Goal: Task Accomplishment & Management: Manage account settings

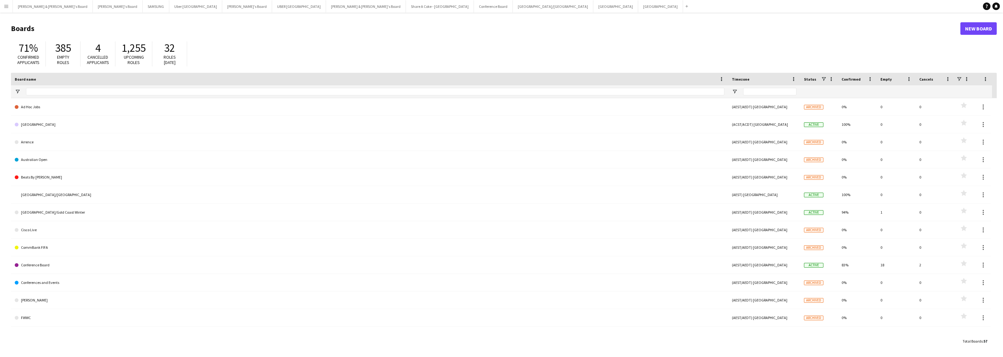
click at [6, 6] on app-icon "Menu" at bounding box center [6, 6] width 5 height 5
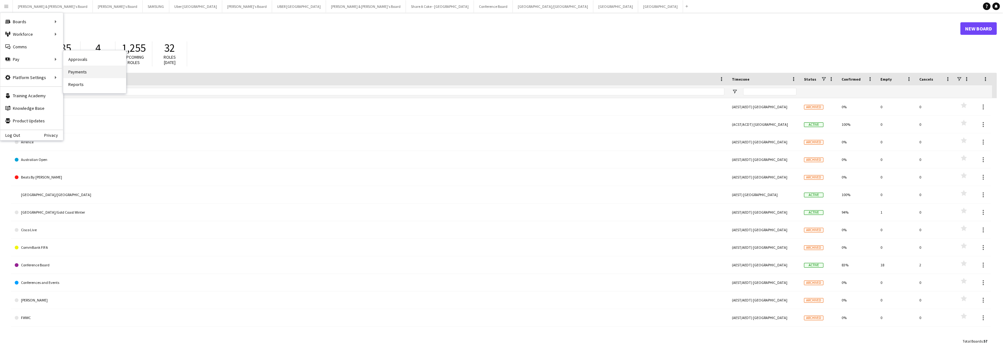
click at [81, 72] on link "Payments" at bounding box center [94, 71] width 63 height 13
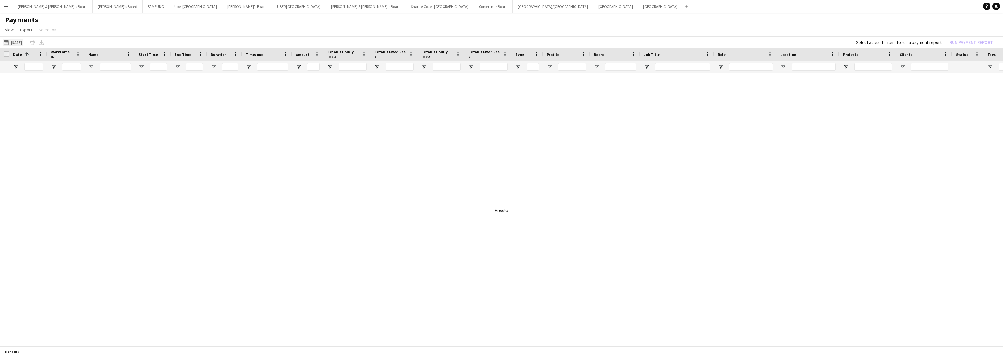
click at [21, 43] on button "26-07-2025 26-07-2025" at bounding box center [13, 43] width 21 height 8
click at [75, 90] on span "1" at bounding box center [74, 91] width 8 height 9
click at [49, 115] on span "19" at bounding box center [49, 117] width 8 height 8
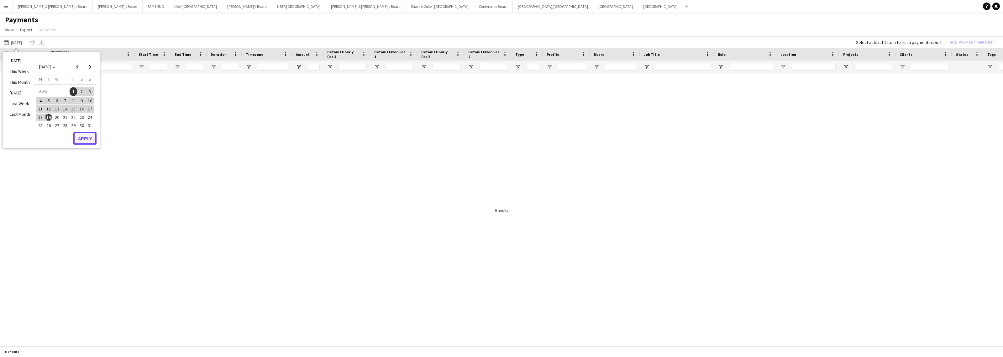
click at [88, 135] on button "Apply" at bounding box center [84, 138] width 23 height 13
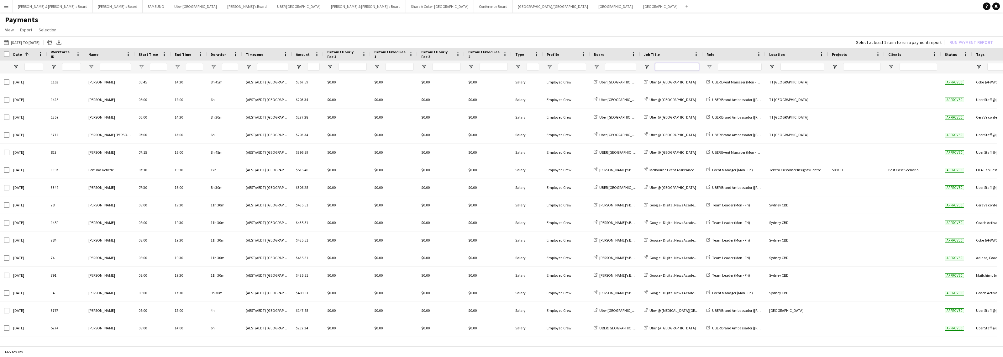
click at [676, 63] on input "Job Title Filter Input" at bounding box center [677, 67] width 44 height 8
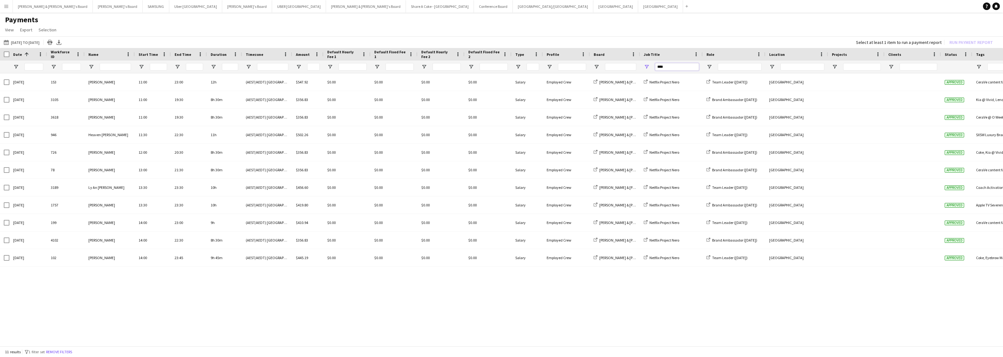
type input "****"
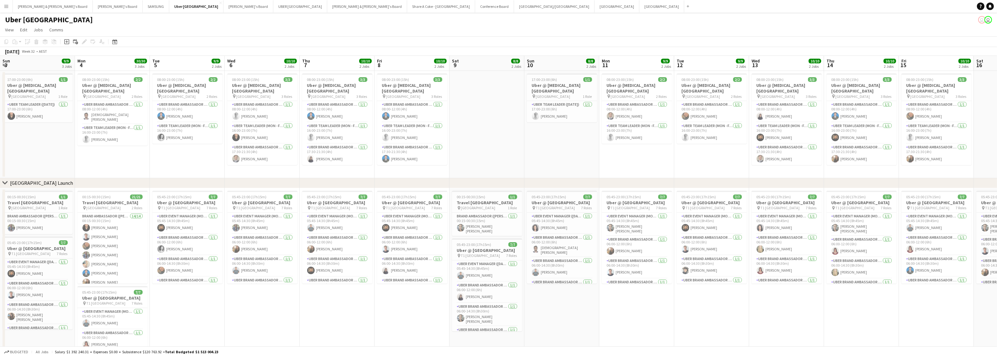
scroll to position [0, 269]
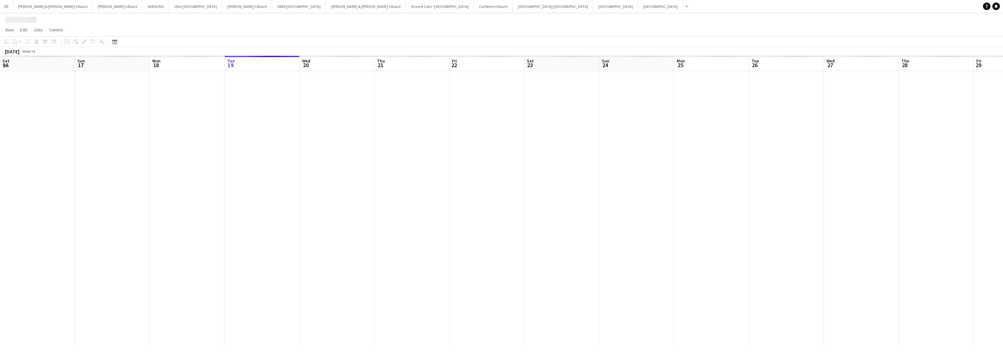
scroll to position [0, 149]
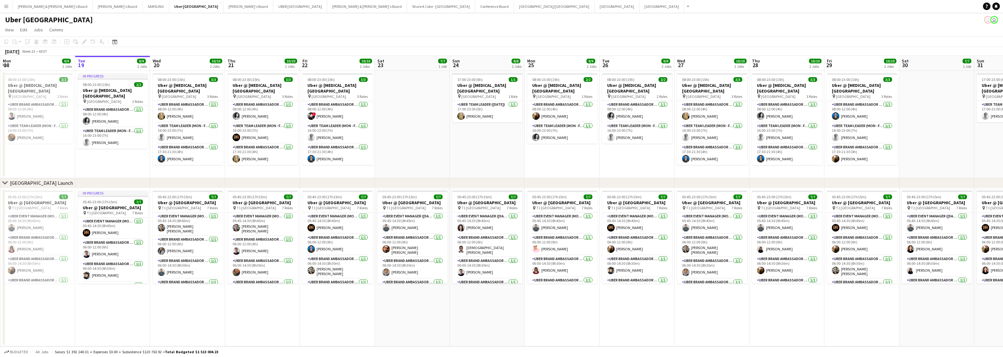
click at [7, 7] on app-icon "Menu" at bounding box center [6, 6] width 5 height 5
click at [32, 6] on button "[PERSON_NAME] & [PERSON_NAME]'s Board Close" at bounding box center [53, 6] width 80 height 12
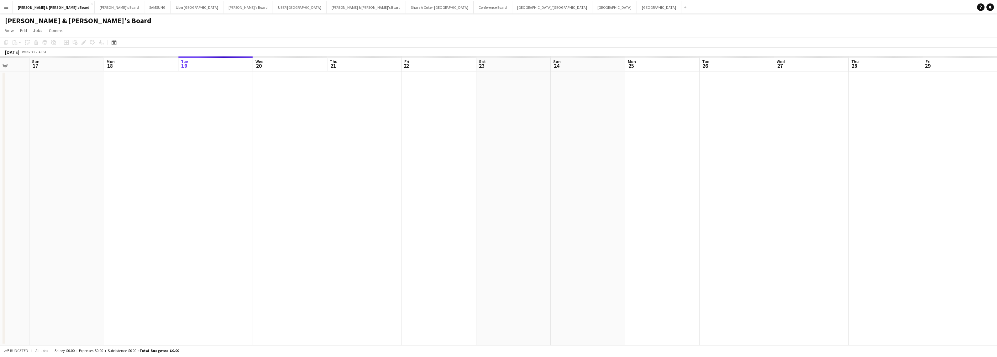
scroll to position [0, 159]
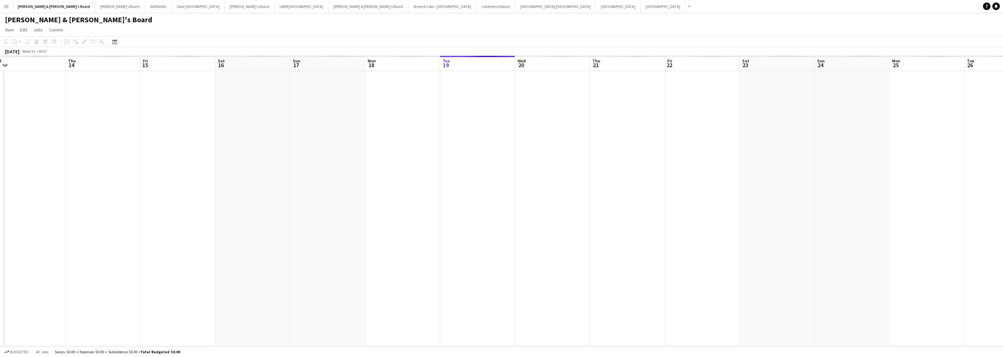
drag, startPoint x: 198, startPoint y: 164, endPoint x: 563, endPoint y: 162, distance: 364.7
click at [563, 162] on app-calendar-viewport "Mon 11 Tue 12 Wed 13 Thu 14 Fri 15 Sat 16 Sun 17 Mon 18 Tue 19 Wed 20 Thu 21 Fr…" at bounding box center [501, 201] width 1003 height 290
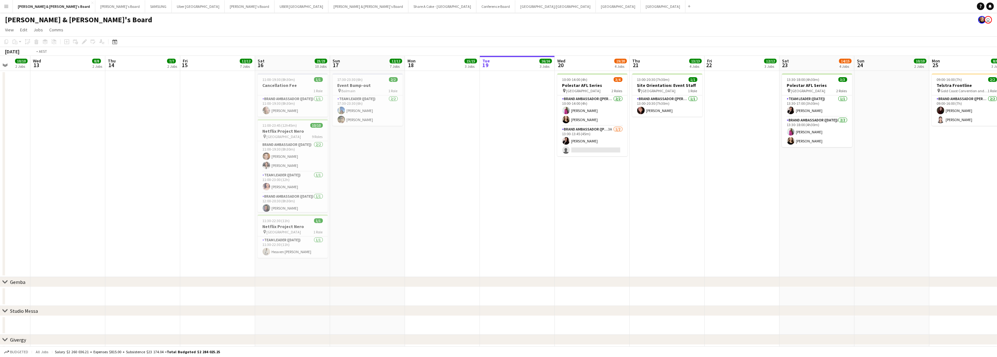
scroll to position [0, 129]
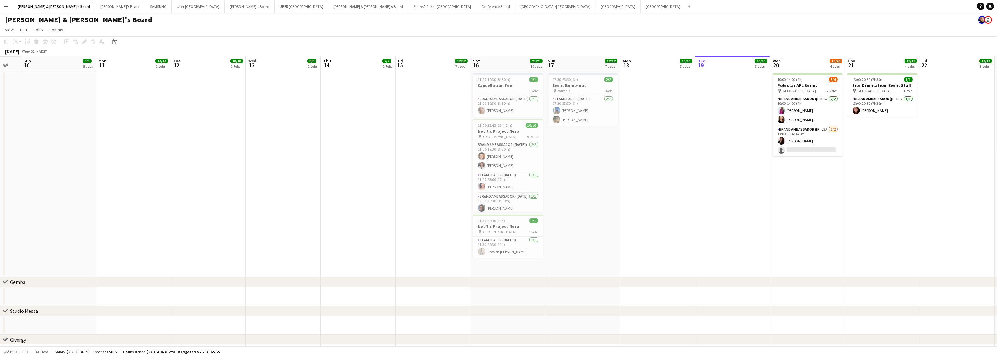
drag, startPoint x: 353, startPoint y: 195, endPoint x: 608, endPoint y: 168, distance: 256.8
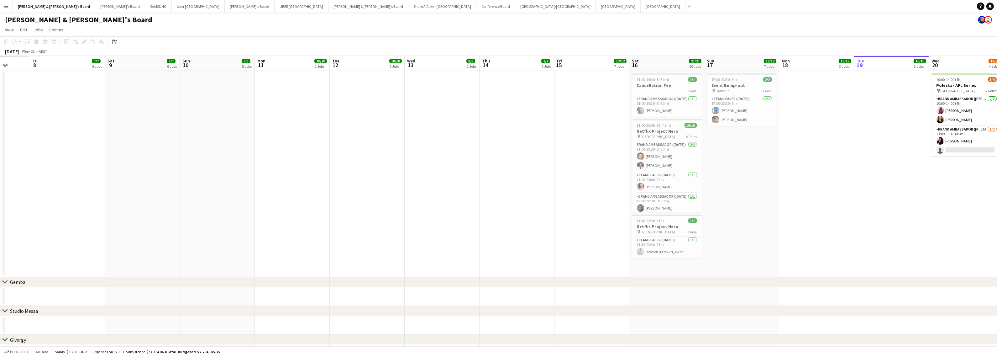
drag, startPoint x: 295, startPoint y: 211, endPoint x: 454, endPoint y: 204, distance: 159.0
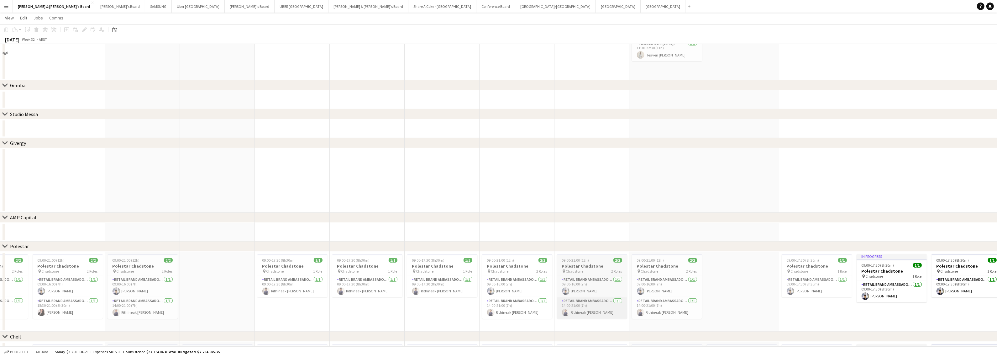
scroll to position [0, 0]
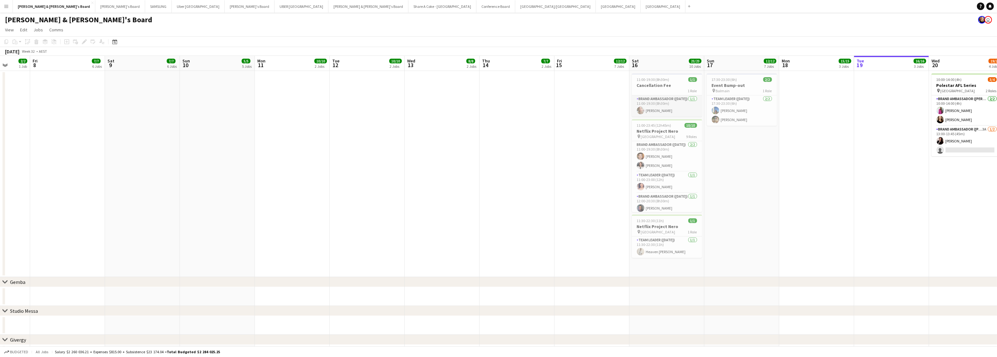
click at [656, 99] on app-card-role "Brand Ambassador ([DATE]) [DATE] 11:00-19:30 (8h30m) [PERSON_NAME]" at bounding box center [667, 105] width 70 height 21
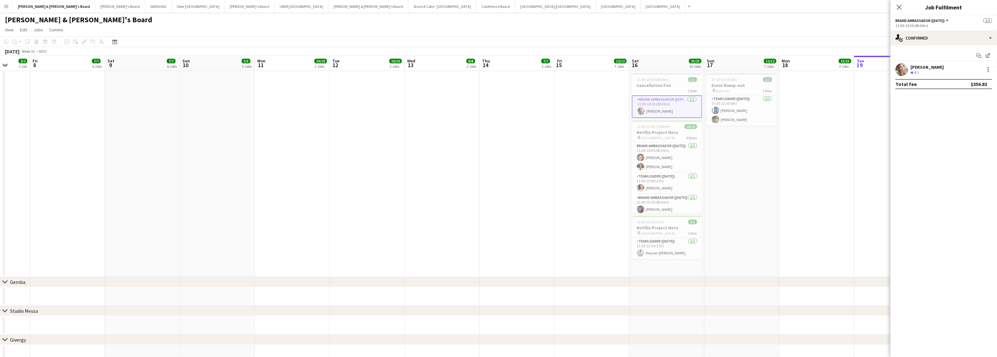
click at [922, 66] on div "[PERSON_NAME]" at bounding box center [926, 67] width 33 height 6
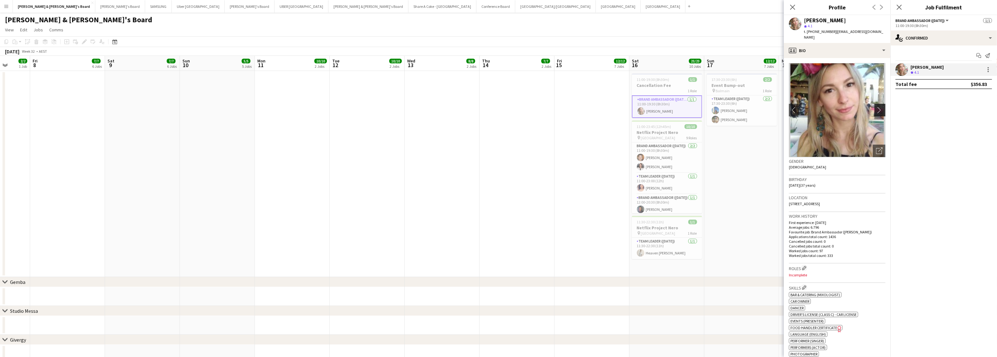
click at [876, 107] on app-icon "chevron-right" at bounding box center [881, 110] width 10 height 7
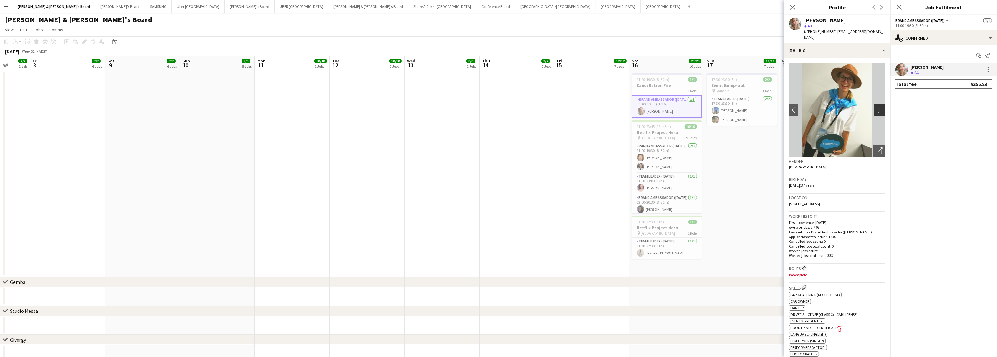
click at [876, 107] on app-icon "chevron-right" at bounding box center [881, 110] width 10 height 7
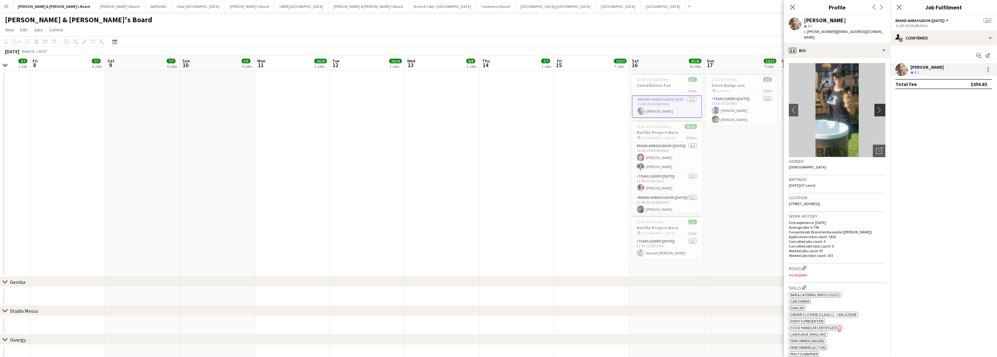
click at [876, 107] on app-icon "chevron-right" at bounding box center [881, 110] width 10 height 7
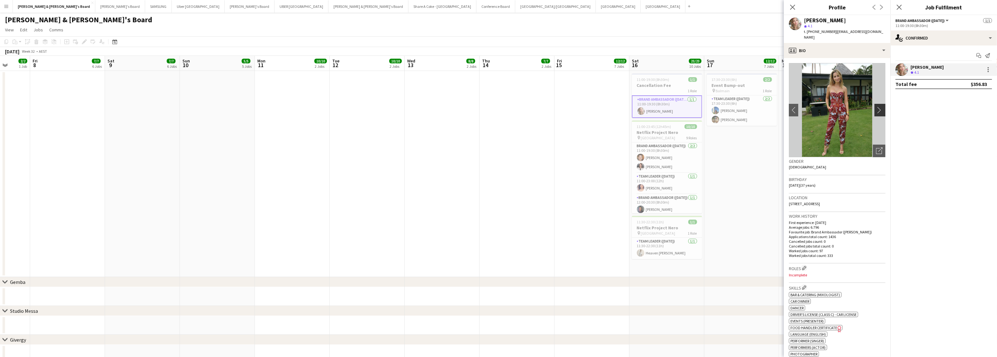
click at [876, 107] on app-icon "chevron-right" at bounding box center [881, 110] width 10 height 7
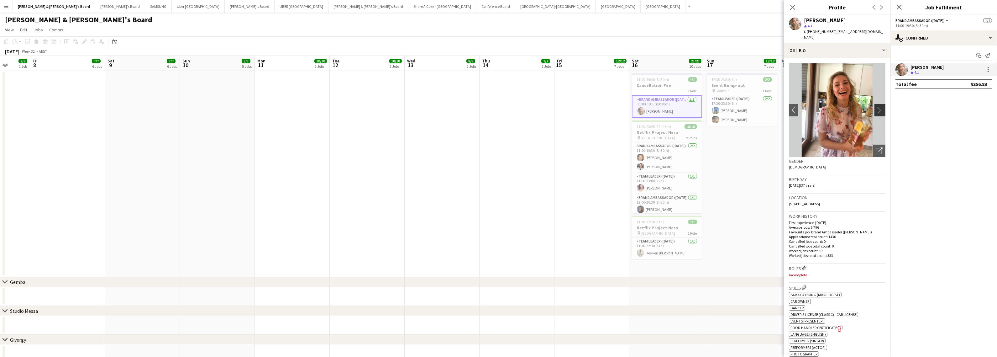
click at [876, 107] on app-icon "chevron-right" at bounding box center [881, 110] width 10 height 7
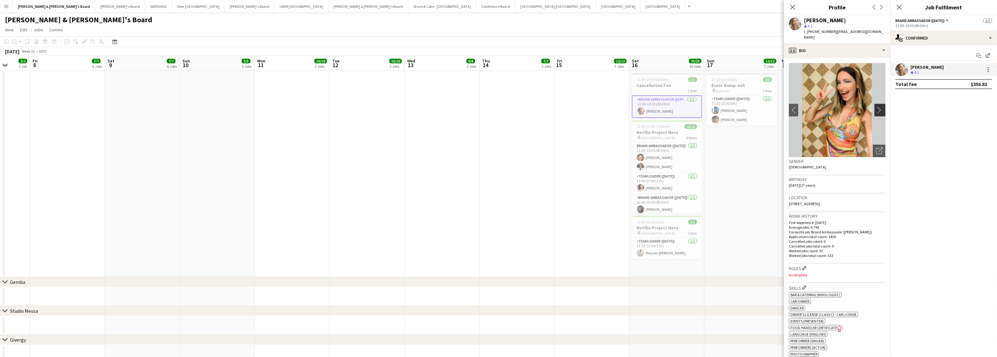
click at [876, 107] on app-icon "chevron-right" at bounding box center [881, 110] width 10 height 7
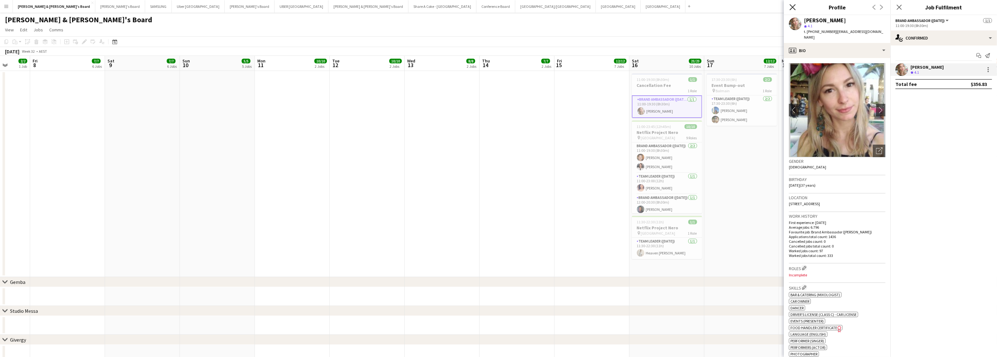
click at [792, 6] on icon "Close pop-in" at bounding box center [792, 7] width 6 height 6
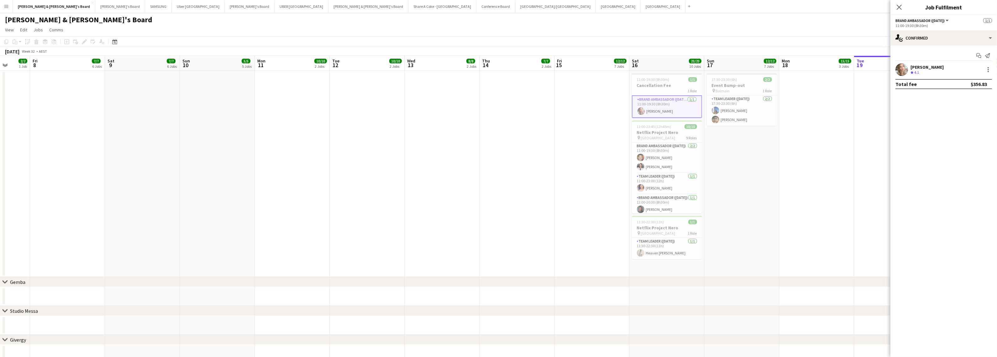
click at [914, 65] on div "[PERSON_NAME]" at bounding box center [926, 67] width 33 height 6
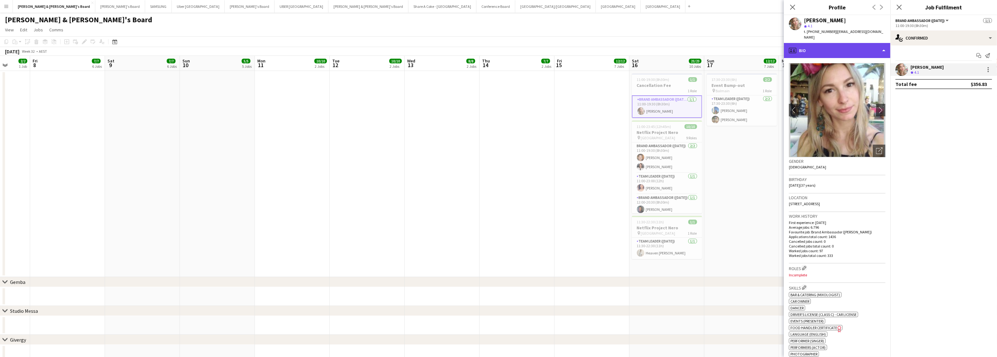
click at [834, 48] on div "profile Bio" at bounding box center [837, 50] width 107 height 15
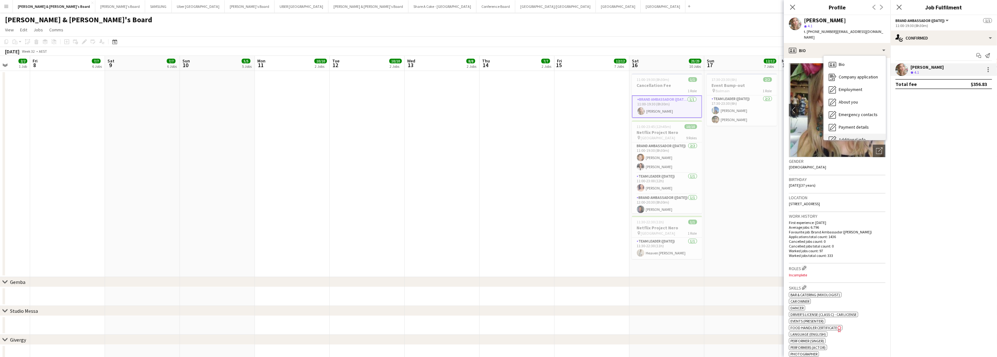
click at [848, 133] on div "Additional info Additional info" at bounding box center [854, 139] width 62 height 13
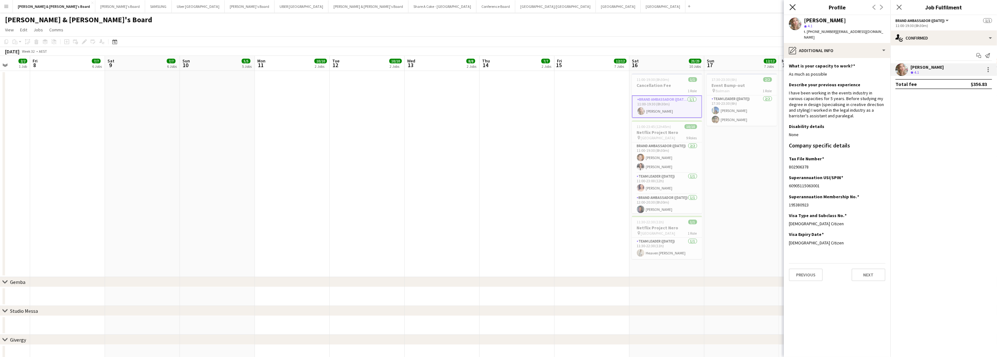
click at [793, 8] on icon at bounding box center [792, 7] width 6 height 6
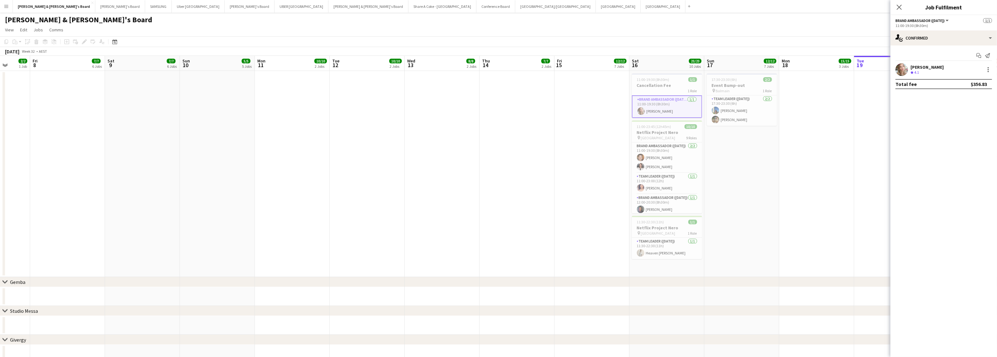
click at [824, 133] on app-date-cell at bounding box center [816, 174] width 75 height 206
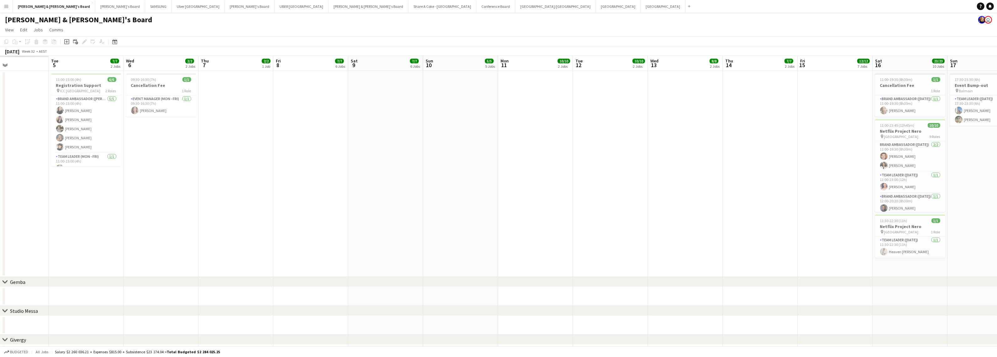
drag, startPoint x: 530, startPoint y: 198, endPoint x: 770, endPoint y: 186, distance: 240.3
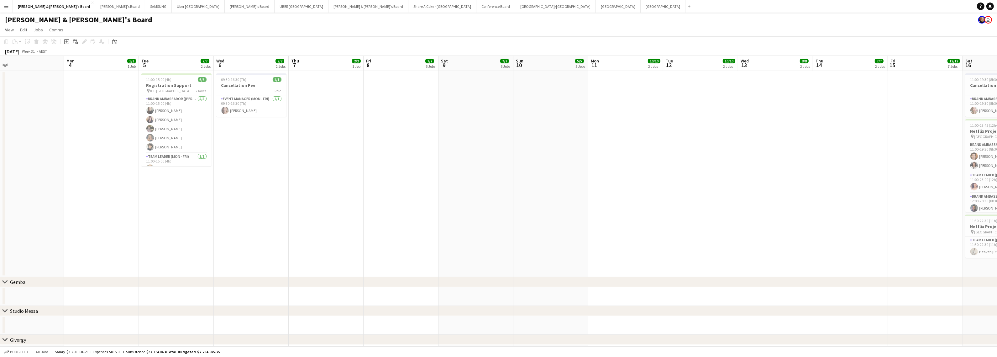
scroll to position [0, 150]
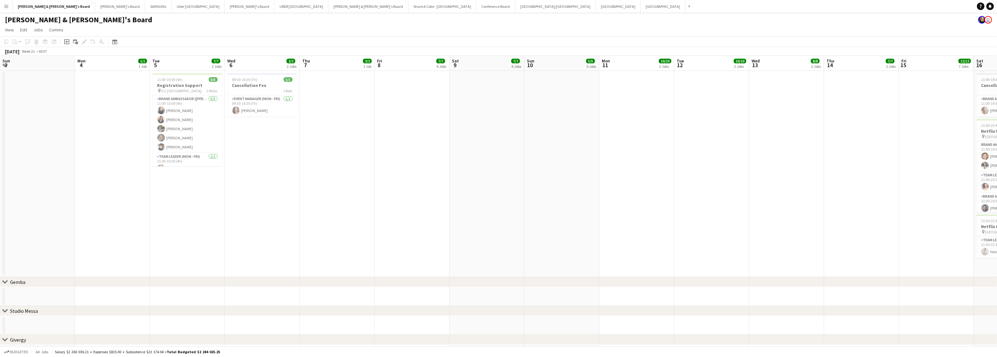
drag, startPoint x: 501, startPoint y: 215, endPoint x: 606, endPoint y: 210, distance: 104.5
drag, startPoint x: 746, startPoint y: 138, endPoint x: 351, endPoint y: 159, distance: 395.7
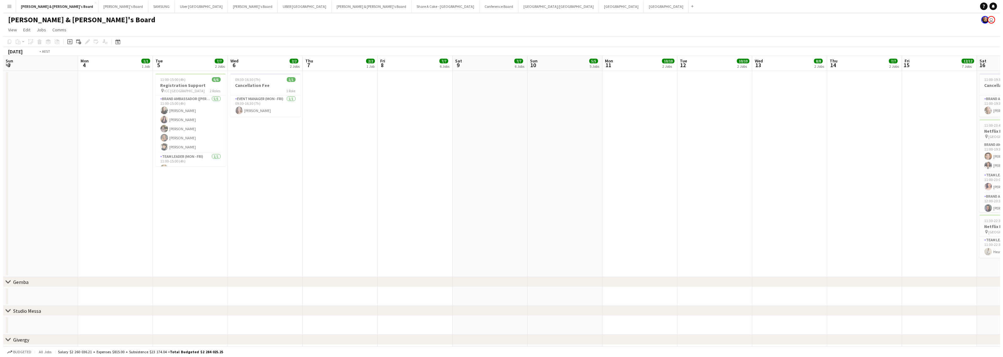
scroll to position [0, 244]
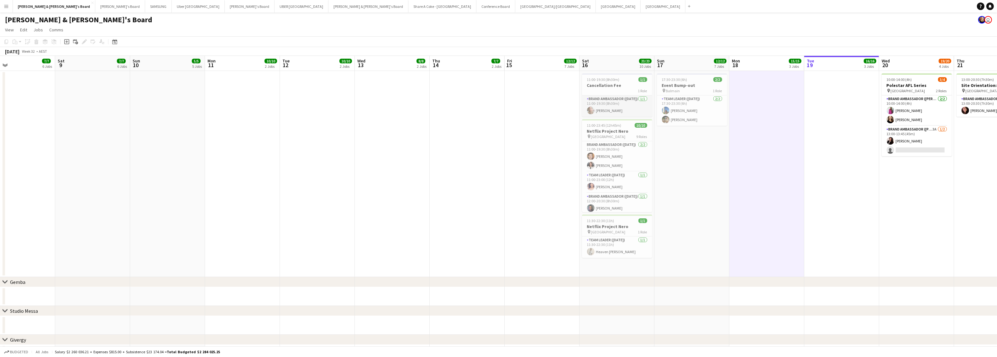
click at [616, 103] on app-card-role "Brand Ambassador ([DATE]) [DATE] 11:00-19:30 (8h30m) [PERSON_NAME]" at bounding box center [617, 105] width 70 height 21
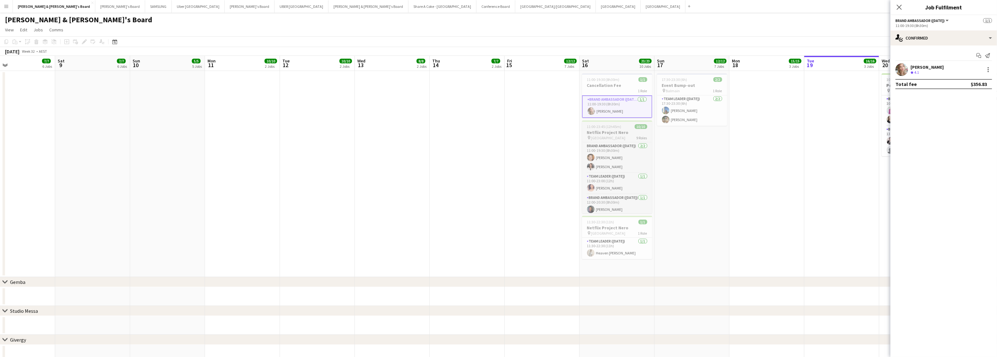
click at [614, 132] on h3 "Netflix Project Nero" at bounding box center [617, 132] width 70 height 6
click at [615, 227] on h3 "Netflix Project Nero" at bounding box center [617, 228] width 70 height 6
click at [764, 197] on app-date-cell at bounding box center [766, 174] width 75 height 206
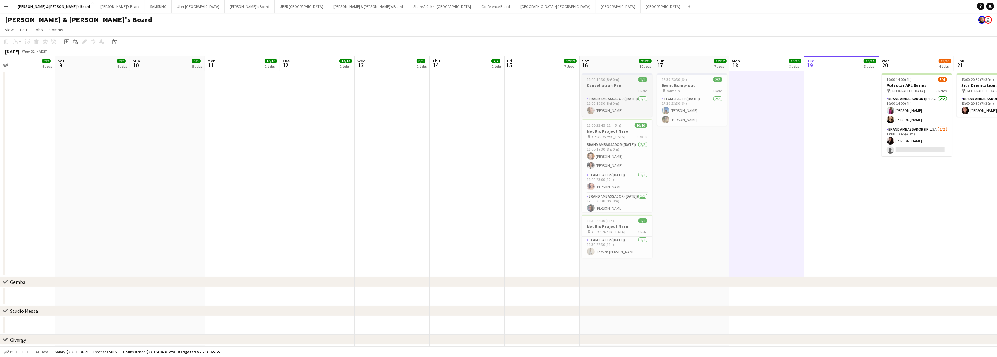
click at [614, 81] on span "11:00-19:30 (8h30m)" at bounding box center [603, 79] width 33 height 5
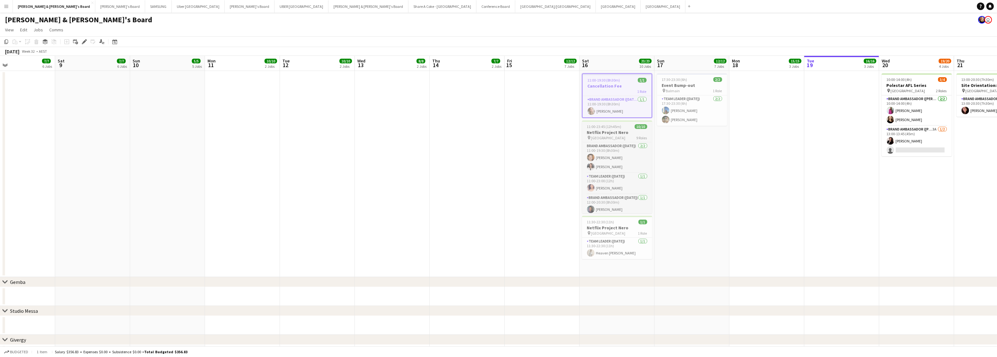
click at [610, 131] on h3 "Netflix Project Nero" at bounding box center [617, 132] width 70 height 6
click at [610, 223] on span "11:30-22:30 (11h)" at bounding box center [600, 221] width 27 height 5
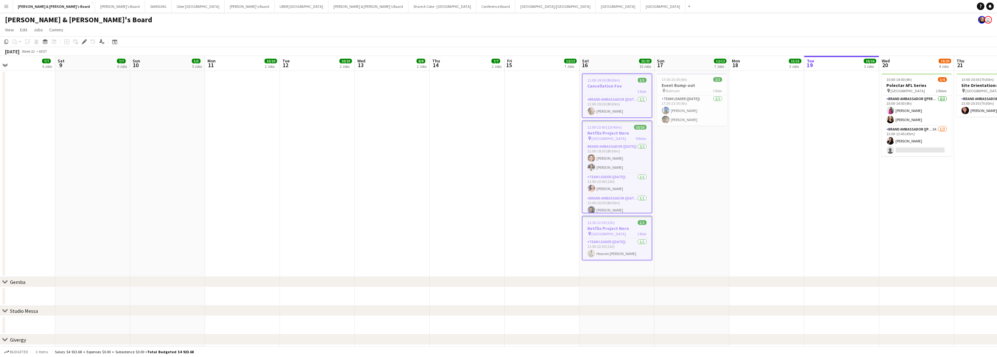
click at [879, 148] on app-date-cell "10:00-14:00 (4h) 3/4 Polestar AFL Series pin Port Melbourne 2 Roles Brand Ambas…" at bounding box center [916, 174] width 75 height 206
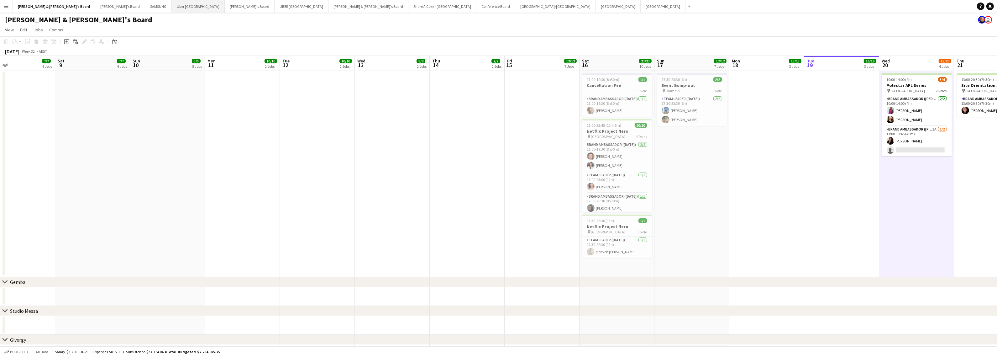
click at [172, 6] on button "Uber Sydney Close" at bounding box center [198, 6] width 53 height 12
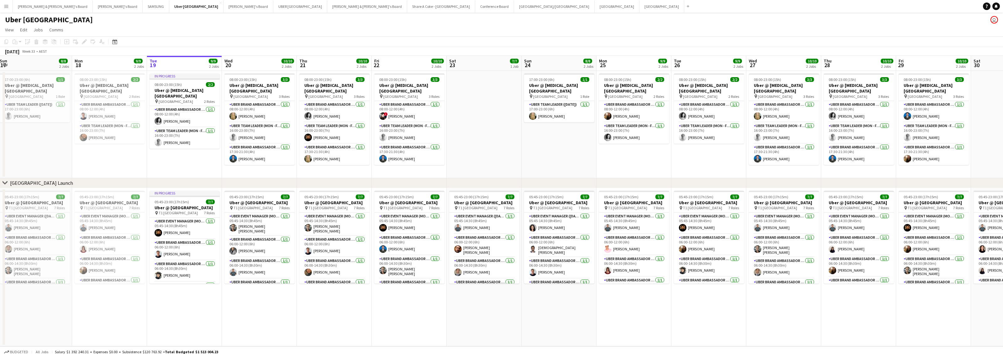
scroll to position [0, 150]
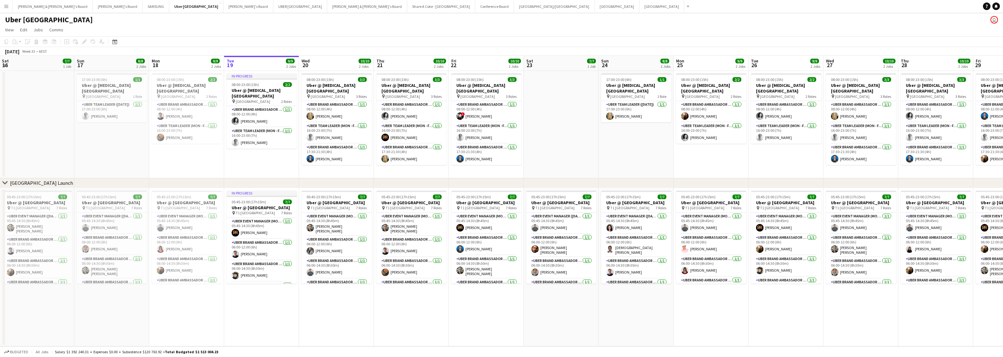
drag, startPoint x: 398, startPoint y: 119, endPoint x: 547, endPoint y: 104, distance: 149.9
click at [547, 104] on app-calendar-viewport "Thu 14 10/10 2 Jobs Fri 15 10/10 2 Jobs Sat 16 7/7 1 Job Sun 17 8/8 2 Jobs Mon …" at bounding box center [501, 201] width 1003 height 290
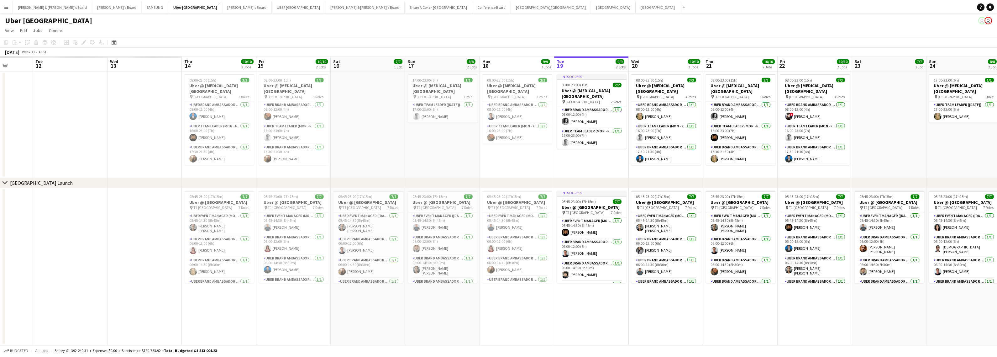
scroll to position [0, 182]
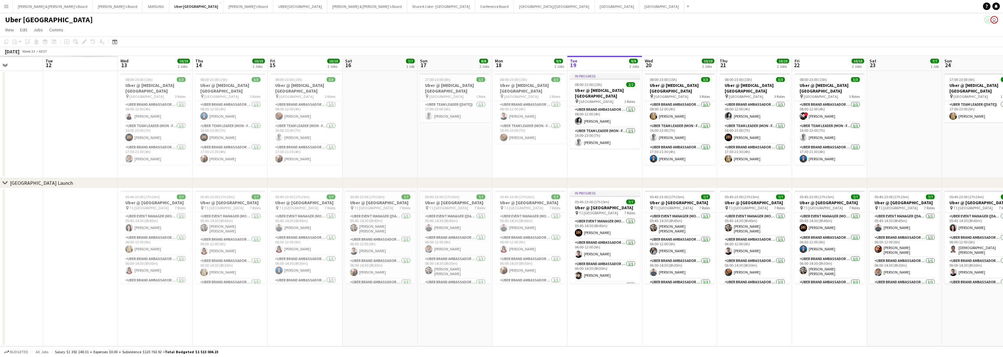
drag, startPoint x: 299, startPoint y: 307, endPoint x: 642, endPoint y: 288, distance: 343.6
click at [642, 288] on app-calendar-viewport "Sat 9 Sun 10 Mon 11 Tue 12 Wed 13 10/10 2 Jobs Thu 14 10/10 2 Jobs Fri 15 10/10…" at bounding box center [501, 201] width 1003 height 290
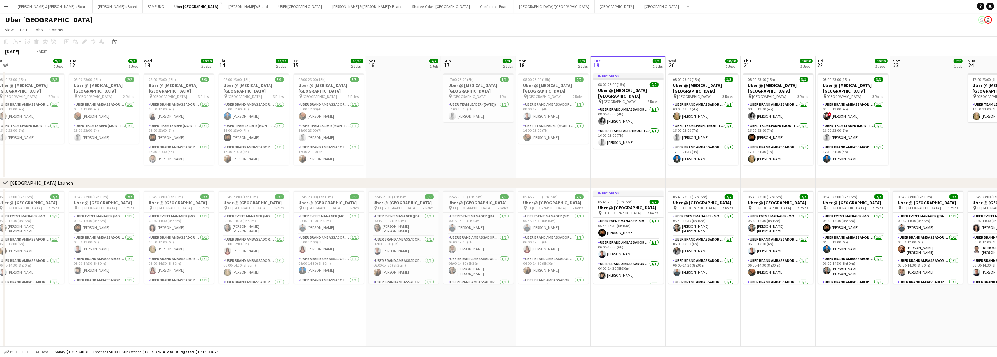
scroll to position [0, 185]
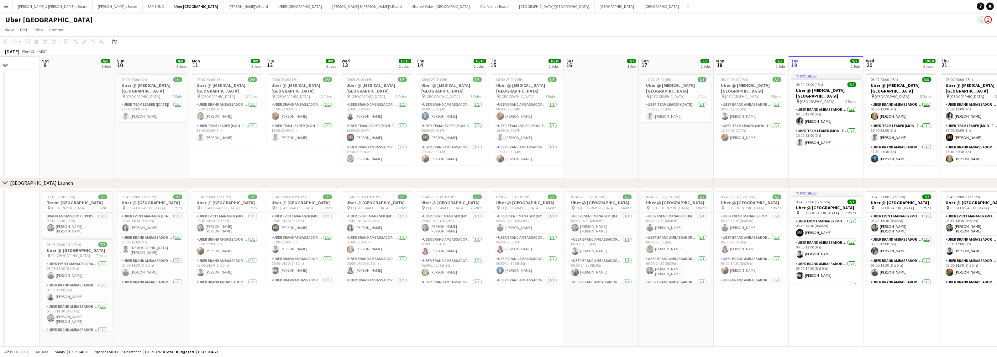
drag, startPoint x: 356, startPoint y: 308, endPoint x: 577, endPoint y: 303, distance: 221.3
click at [577, 303] on app-calendar-viewport "Wed 6 Thu 7 Fri 8 Sat 9 8/8 2 Jobs Sun 10 8/8 2 Jobs Mon 11 9/9 2 Jobs Tue 12 9…" at bounding box center [498, 202] width 997 height 292
